Goal: Find specific fact: Find specific fact

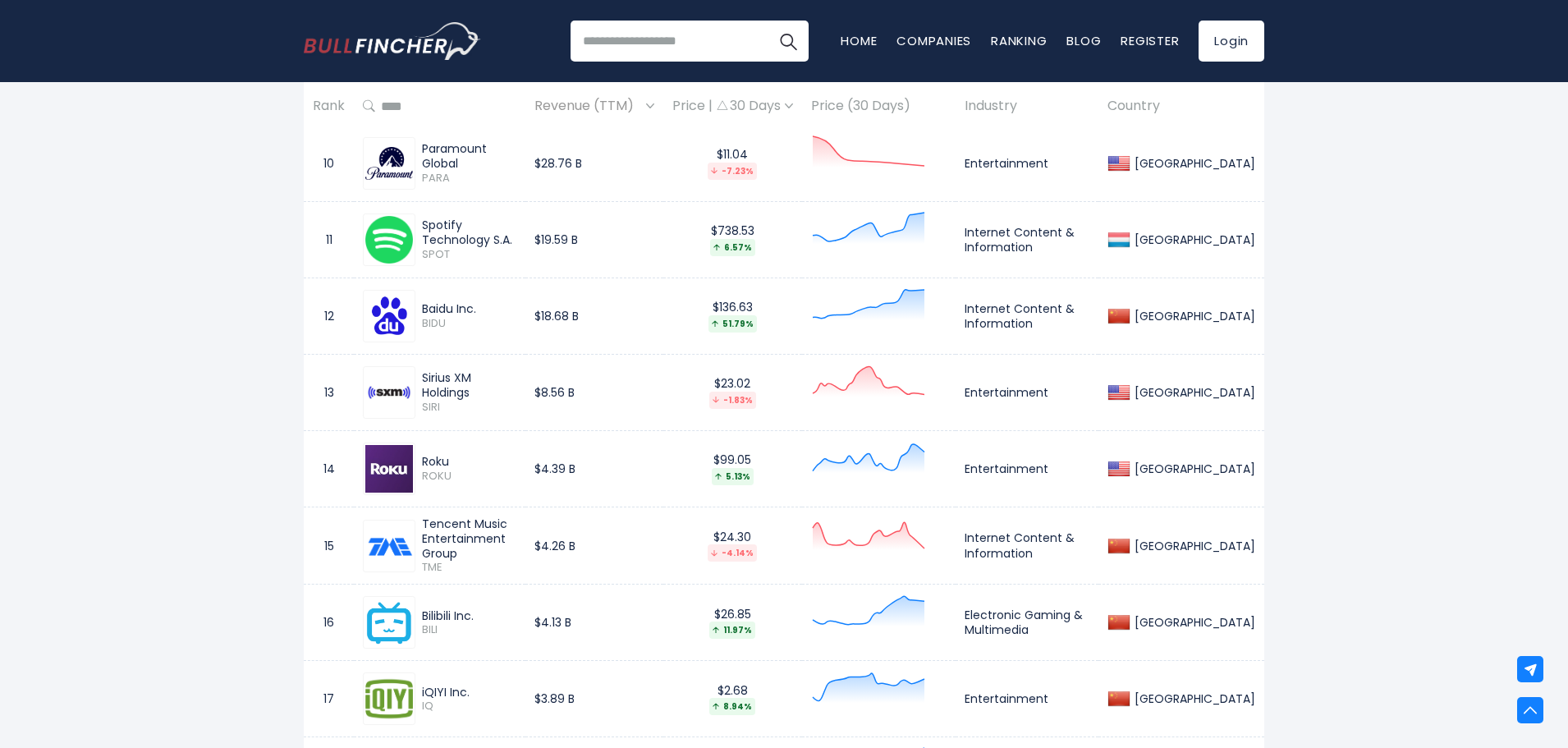
scroll to position [1559, 0]
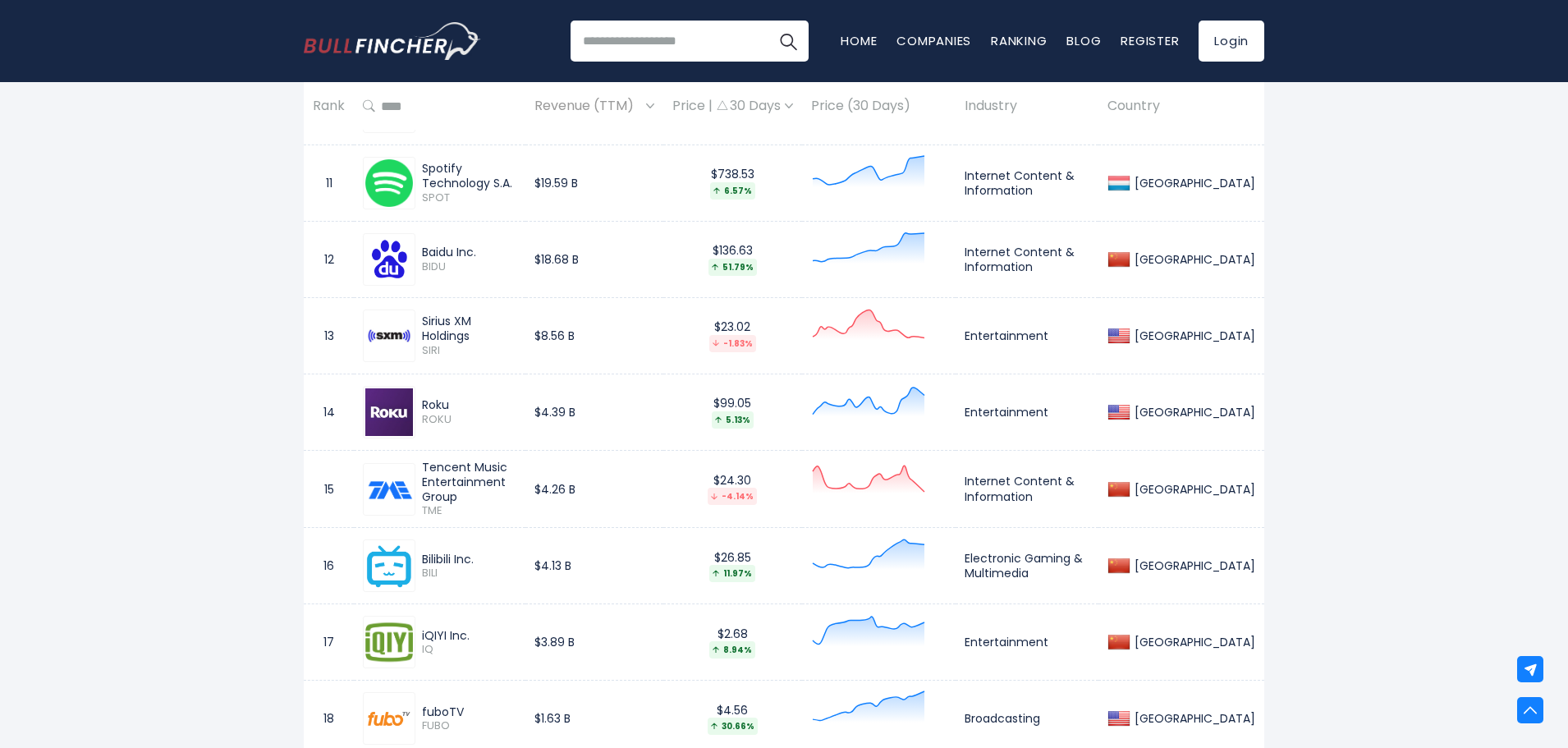
click at [441, 325] on div "Sirius XM Holdings" at bounding box center [469, 327] width 94 height 29
drag, startPoint x: 523, startPoint y: 330, endPoint x: 421, endPoint y: 330, distance: 102.0
click at [421, 330] on div "Sirius XM Holdings [GEOGRAPHIC_DATA]" at bounding box center [465, 335] width 101 height 43
copy div "Sirius XM Holdings"
drag, startPoint x: 424, startPoint y: 402, endPoint x: 456, endPoint y: 403, distance: 32.0
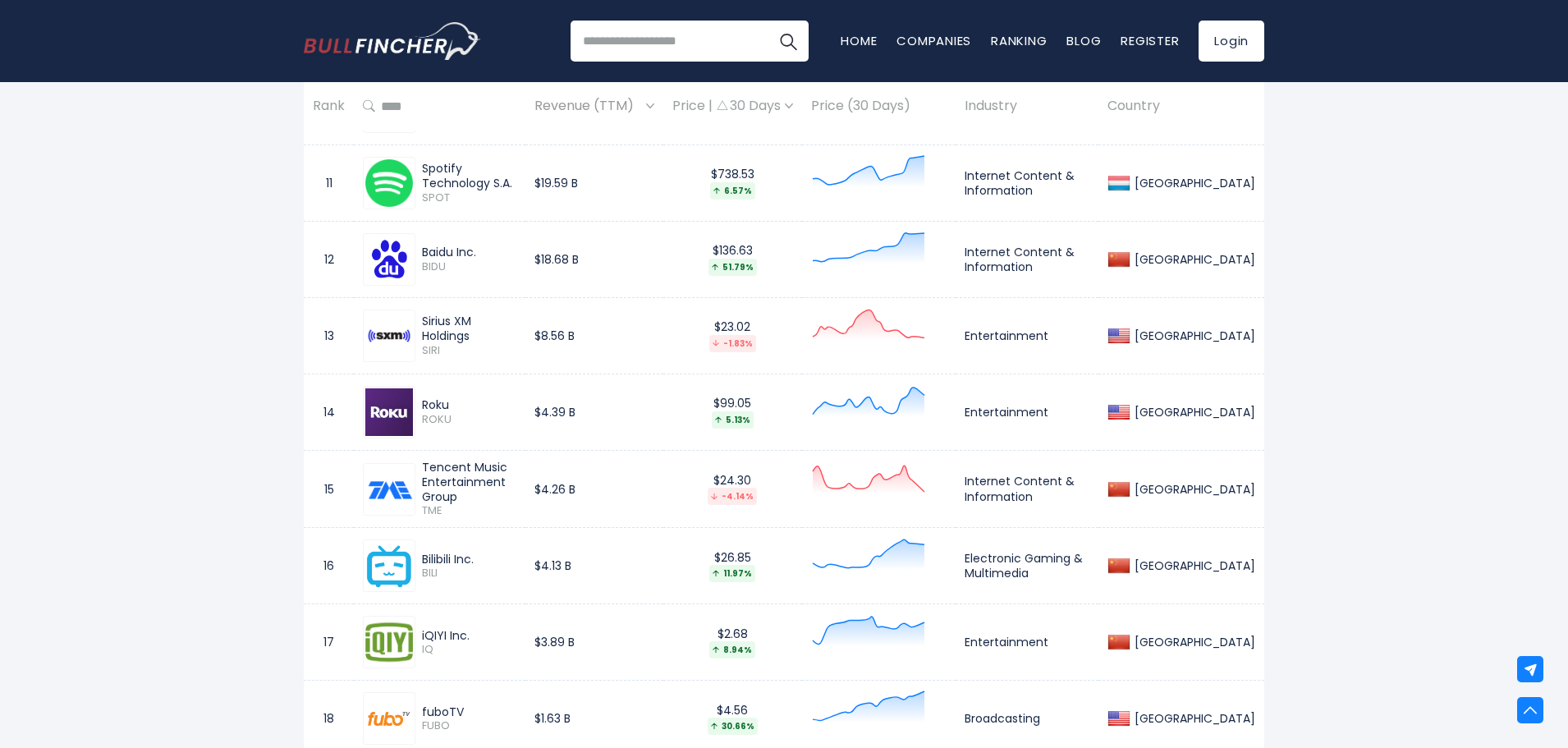
click at [456, 403] on div "Roku" at bounding box center [469, 405] width 94 height 15
copy div "Roku"
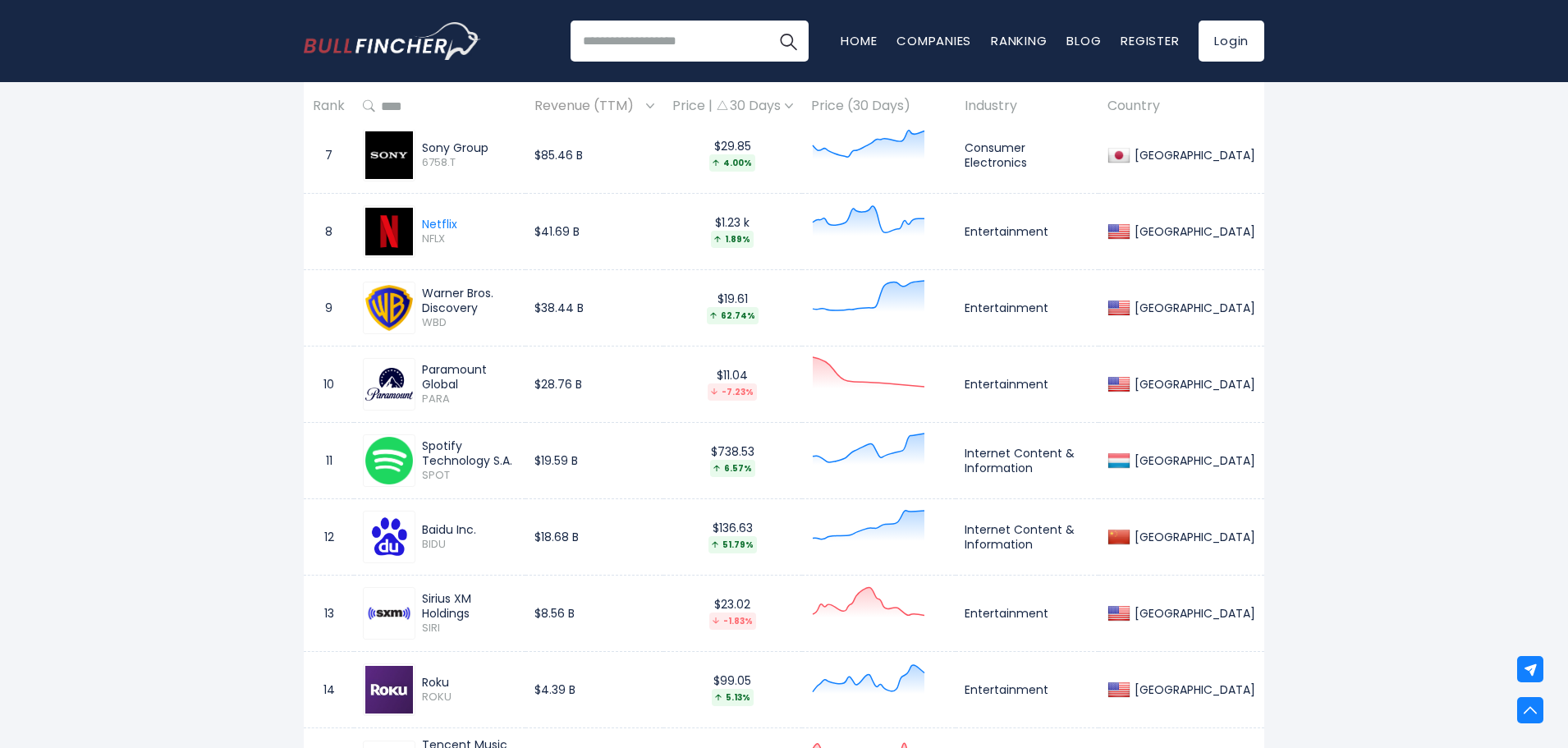
scroll to position [1149, 0]
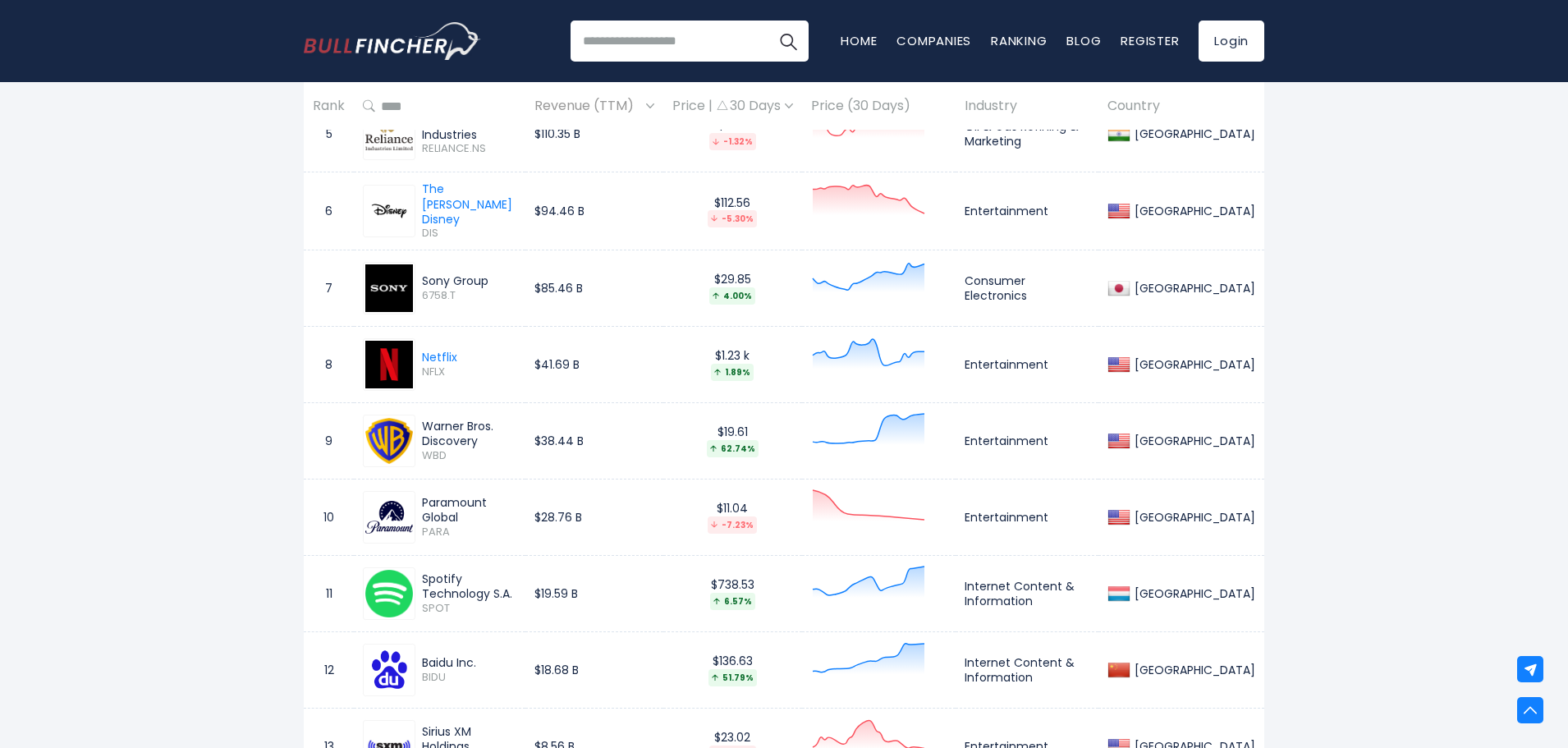
drag, startPoint x: 500, startPoint y: 424, endPoint x: 421, endPoint y: 421, distance: 79.1
click at [421, 421] on div "Warner Bros. Discovery WBD" at bounding box center [465, 440] width 101 height 43
copy div "Warner Bros."
